Goal: Register for event/course

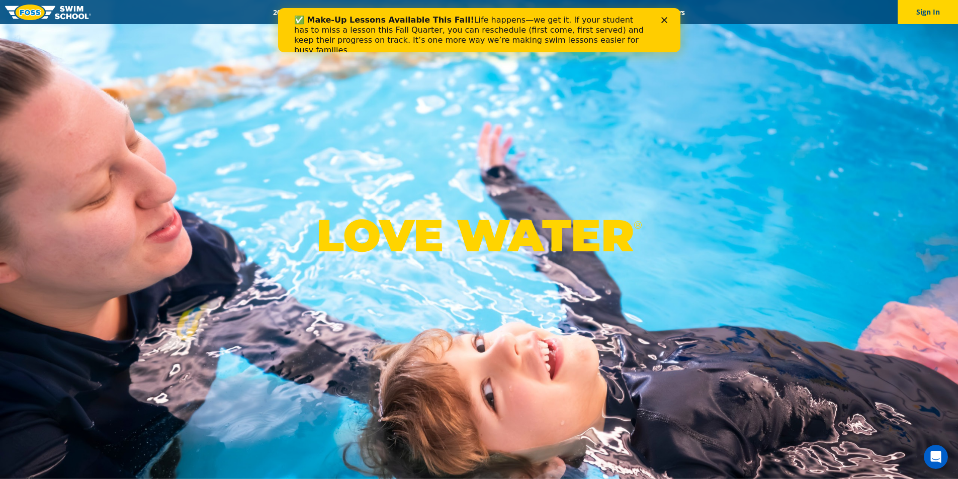
click at [664, 19] on icon "Close" at bounding box center [664, 20] width 6 height 6
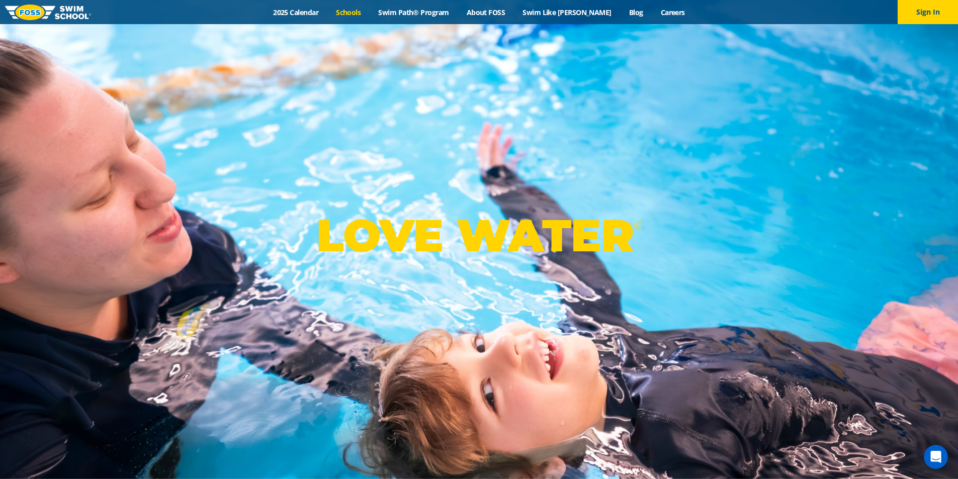
click at [369, 15] on link "Schools" at bounding box center [348, 13] width 42 height 10
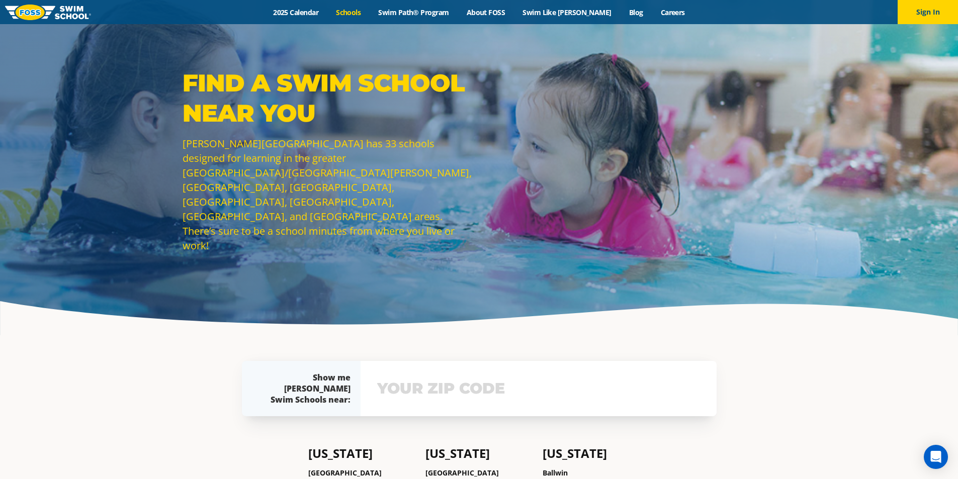
click at [472, 396] on input "text" at bounding box center [539, 388] width 328 height 29
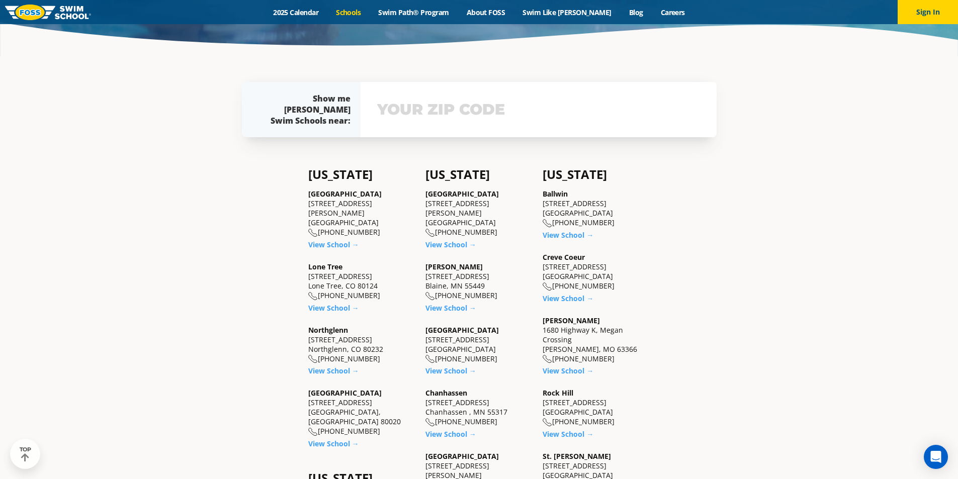
scroll to position [311, 0]
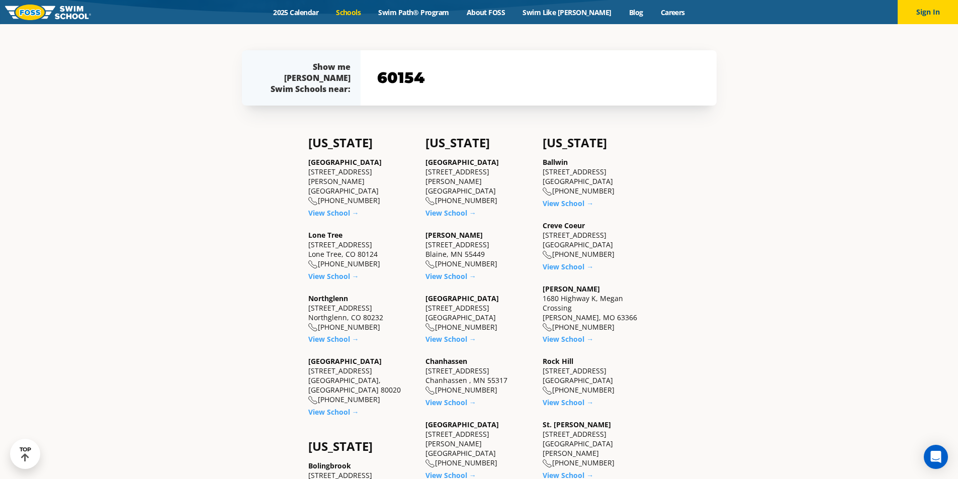
type input "60154"
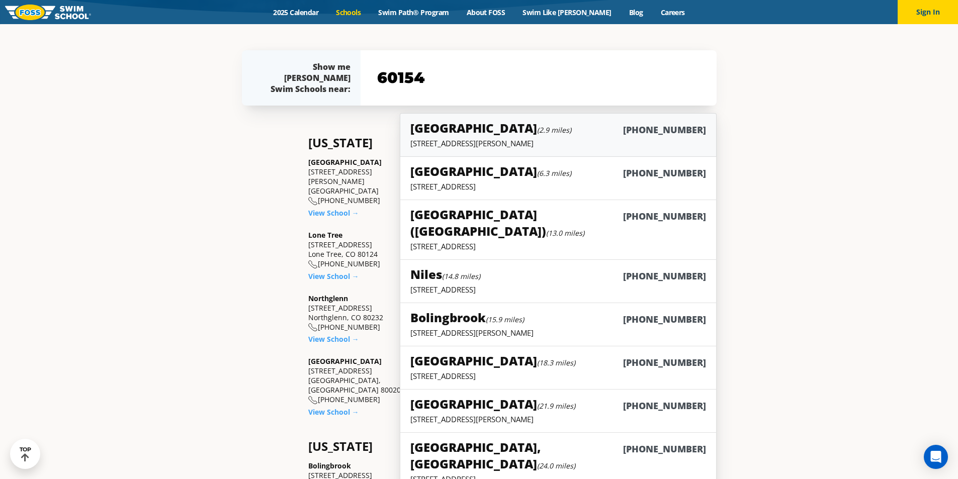
click at [519, 143] on p "4700 Gilbert Ave, Western Springs, IL 60558" at bounding box center [557, 143] width 295 height 10
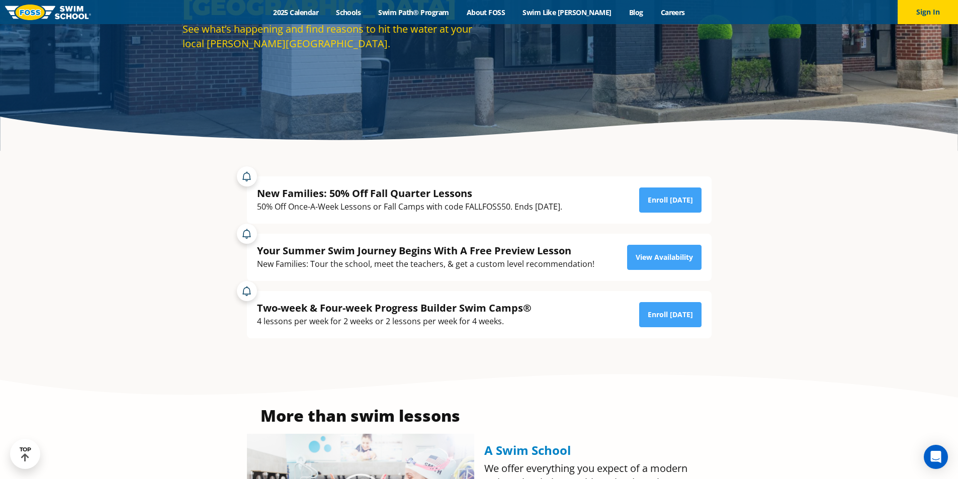
scroll to position [50, 0]
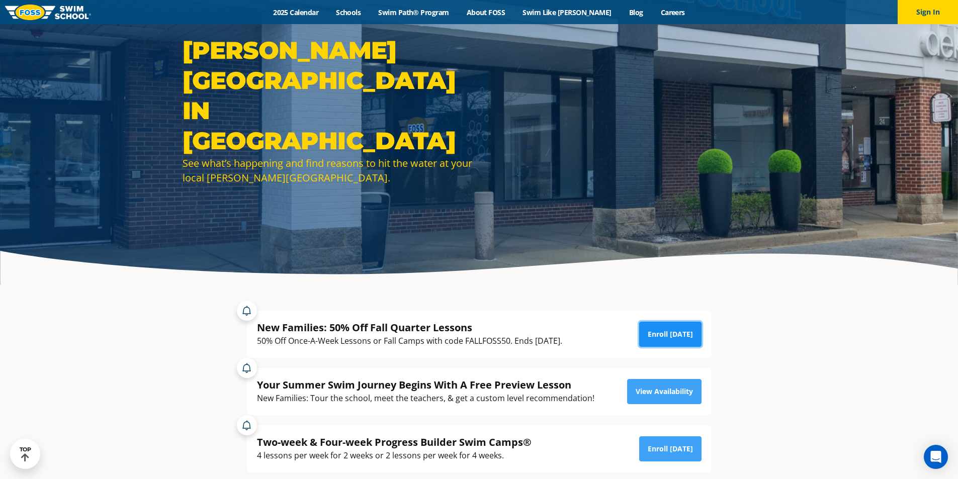
click at [665, 328] on link "Enroll [DATE]" at bounding box center [670, 334] width 62 height 25
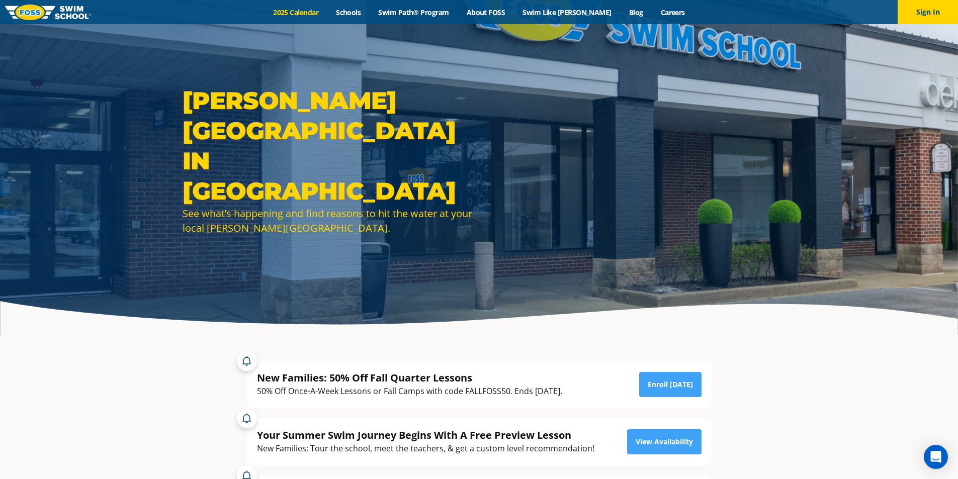
click at [309, 11] on link "2025 Calendar" at bounding box center [295, 13] width 63 height 10
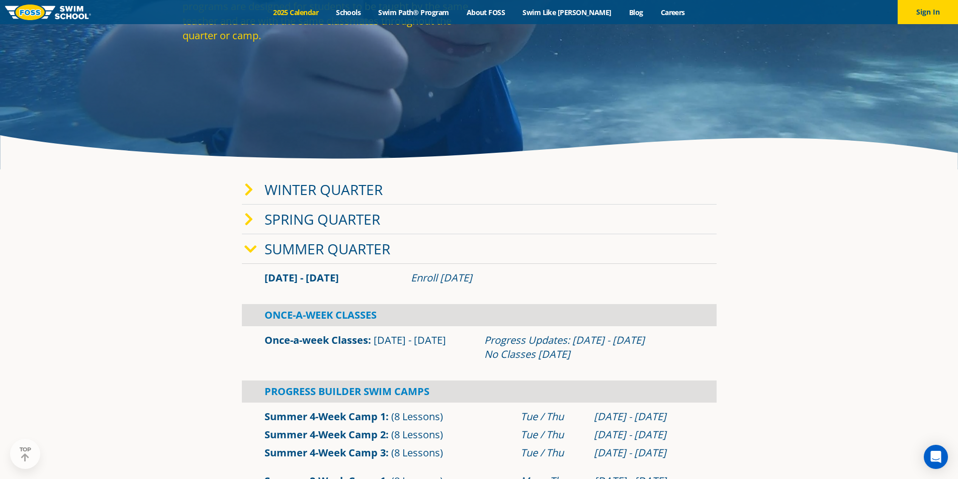
scroll to position [201, 0]
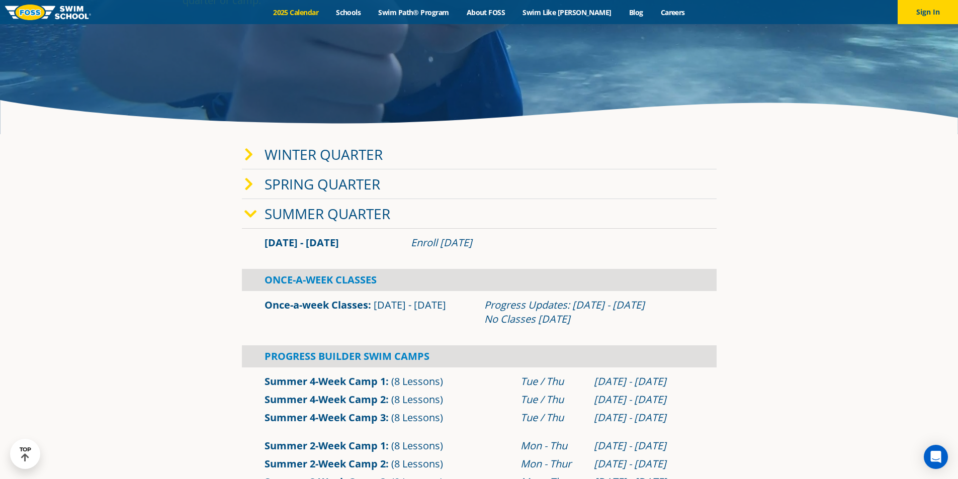
click at [350, 153] on link "Winter Quarter" at bounding box center [323, 154] width 118 height 19
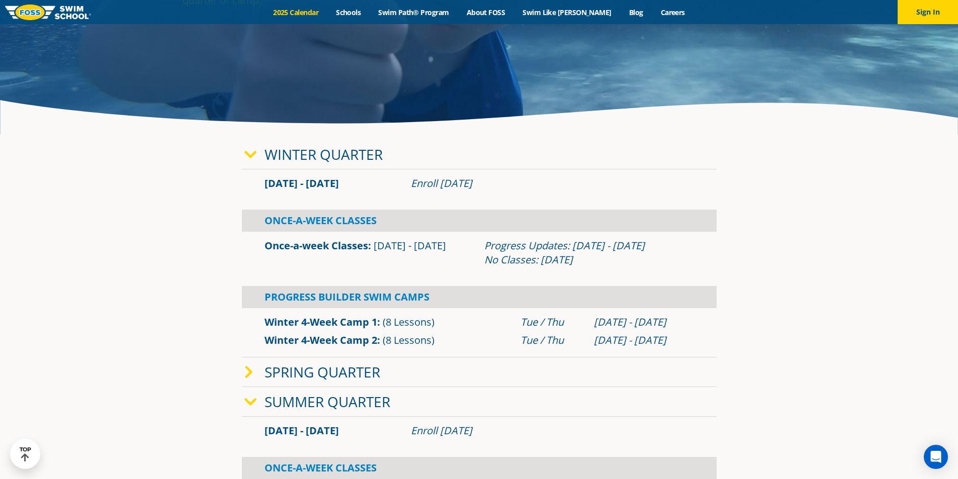
click at [350, 153] on link "Winter Quarter" at bounding box center [323, 154] width 118 height 19
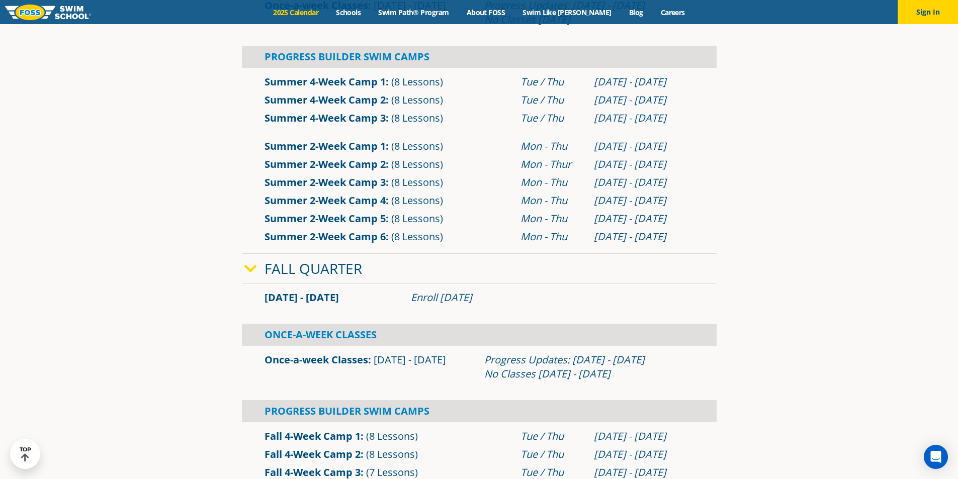
scroll to position [654, 0]
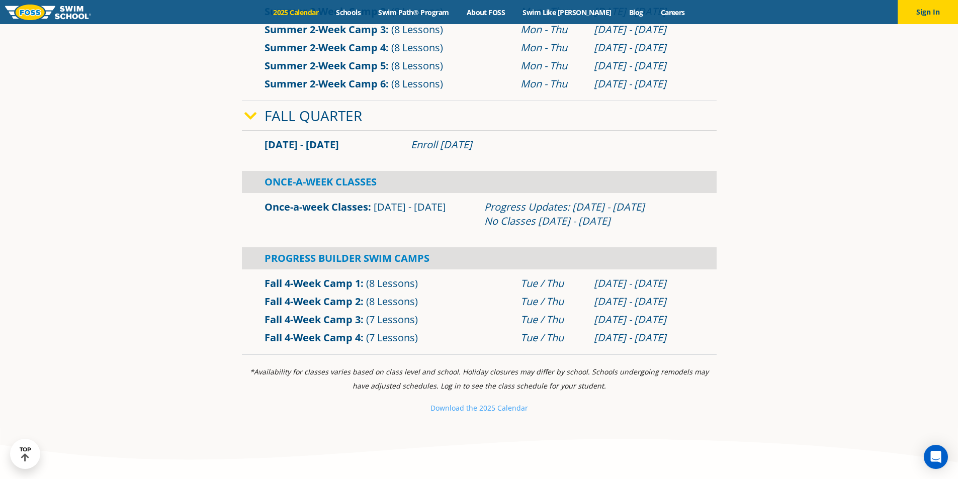
click at [394, 126] on div "Fall Quarter" at bounding box center [479, 116] width 475 height 30
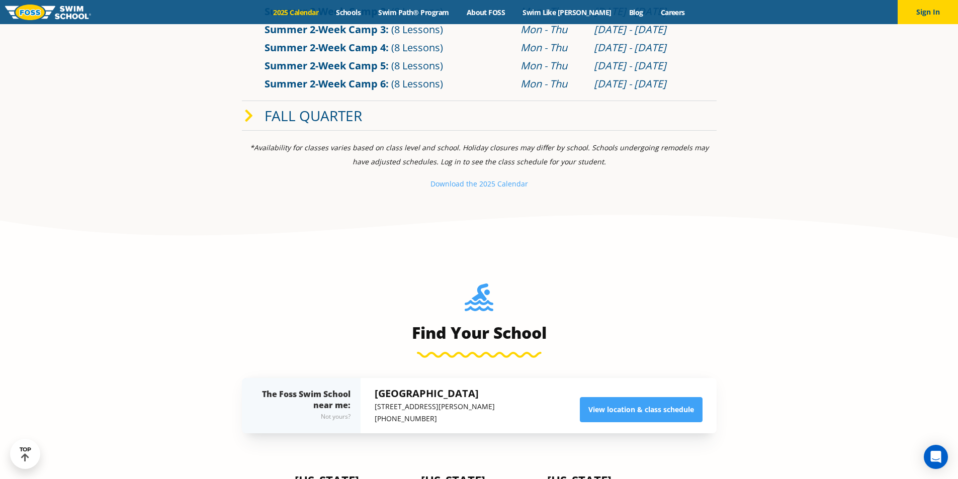
click at [394, 126] on div "Fall Quarter" at bounding box center [479, 116] width 475 height 30
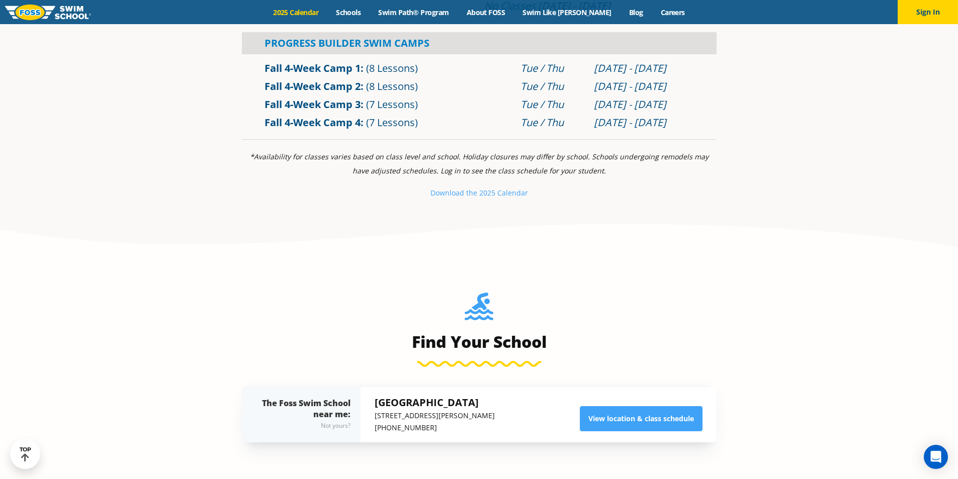
scroll to position [955, 0]
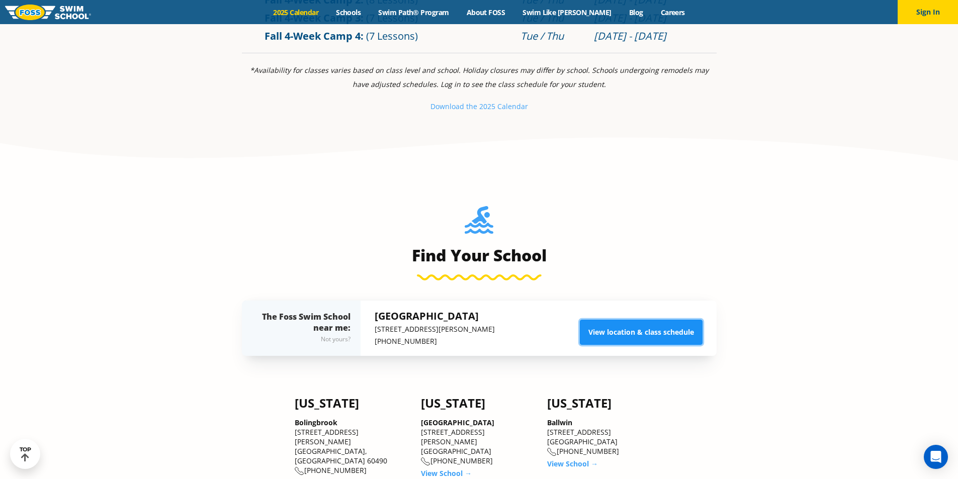
click at [679, 329] on link "View location & class schedule" at bounding box center [641, 332] width 123 height 25
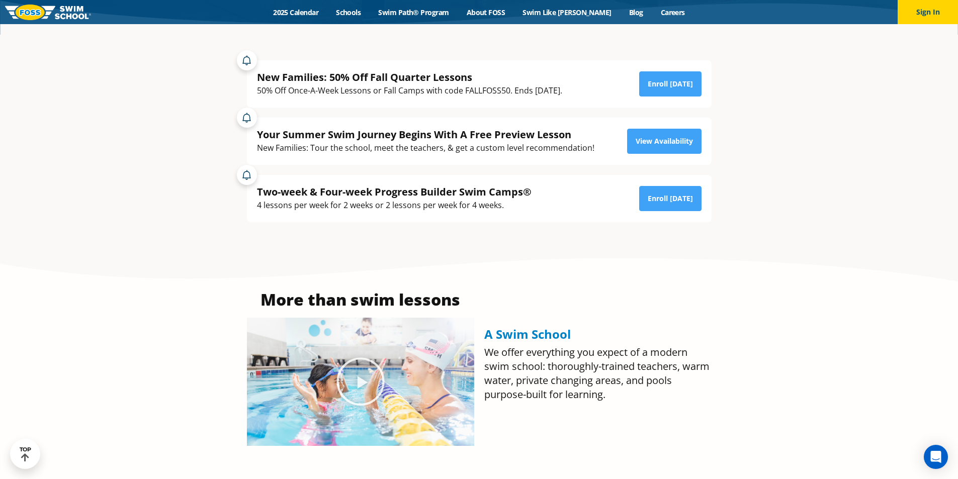
scroll to position [201, 0]
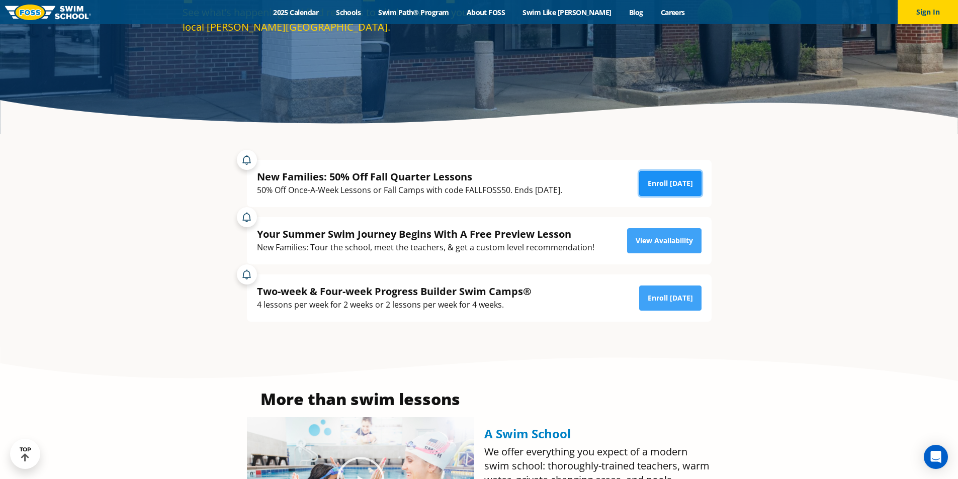
click at [684, 177] on link "Enroll [DATE]" at bounding box center [670, 183] width 62 height 25
